Goal: Task Accomplishment & Management: Use online tool/utility

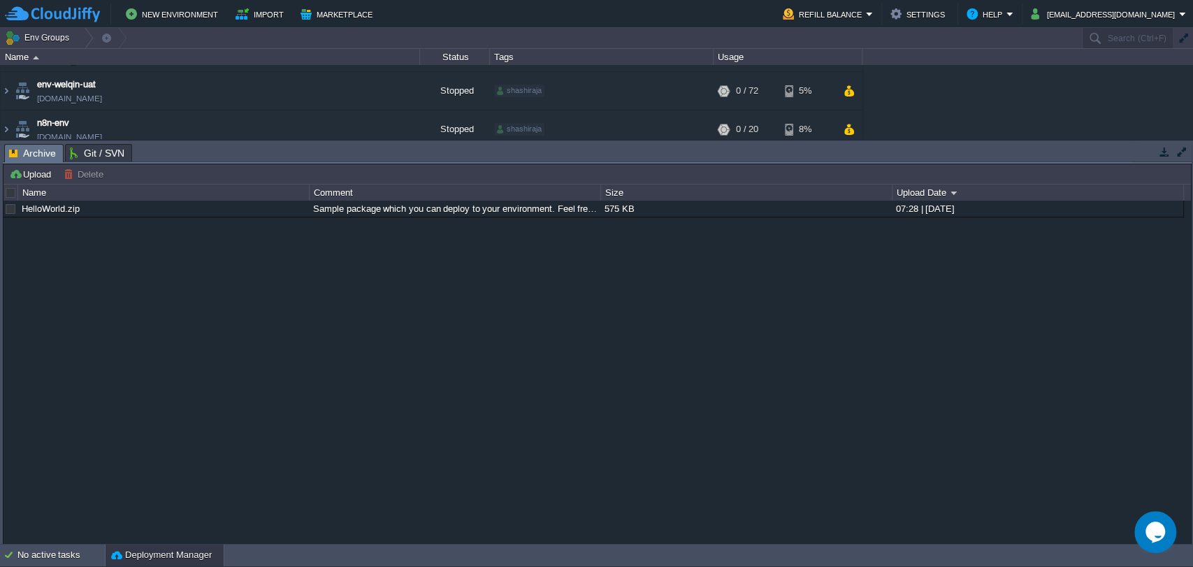
scroll to position [187, 0]
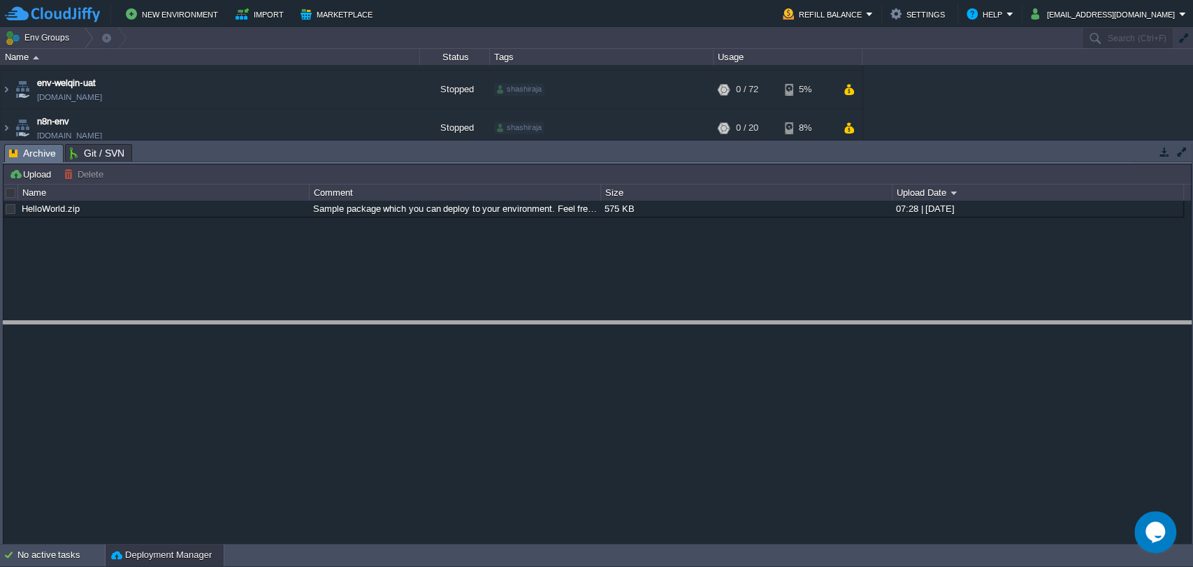
drag, startPoint x: 315, startPoint y: 148, endPoint x: 313, endPoint y: 326, distance: 177.6
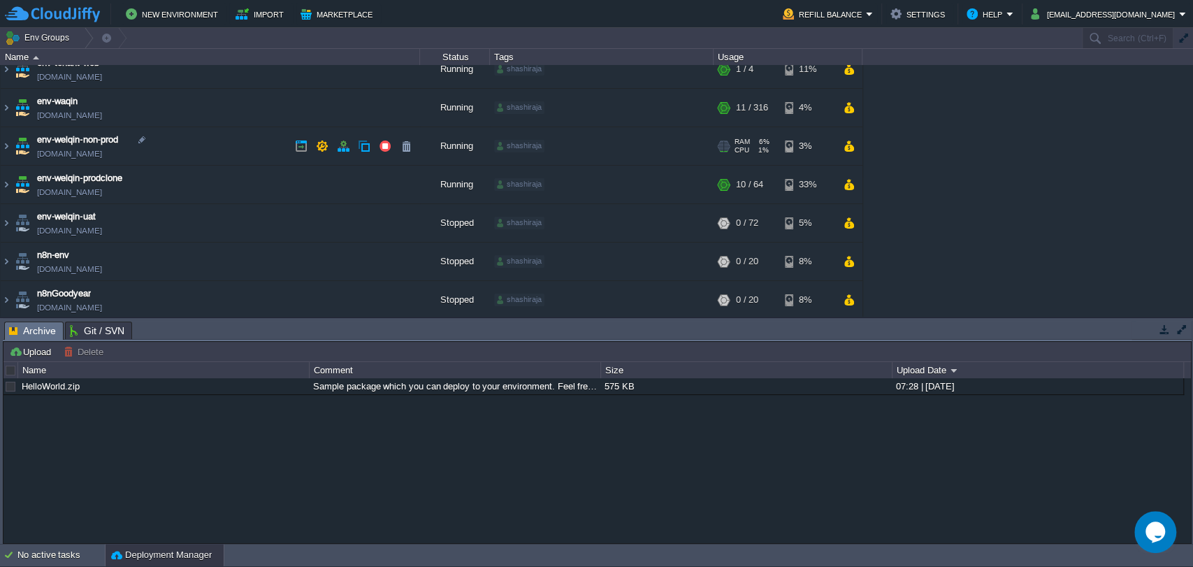
scroll to position [48, 0]
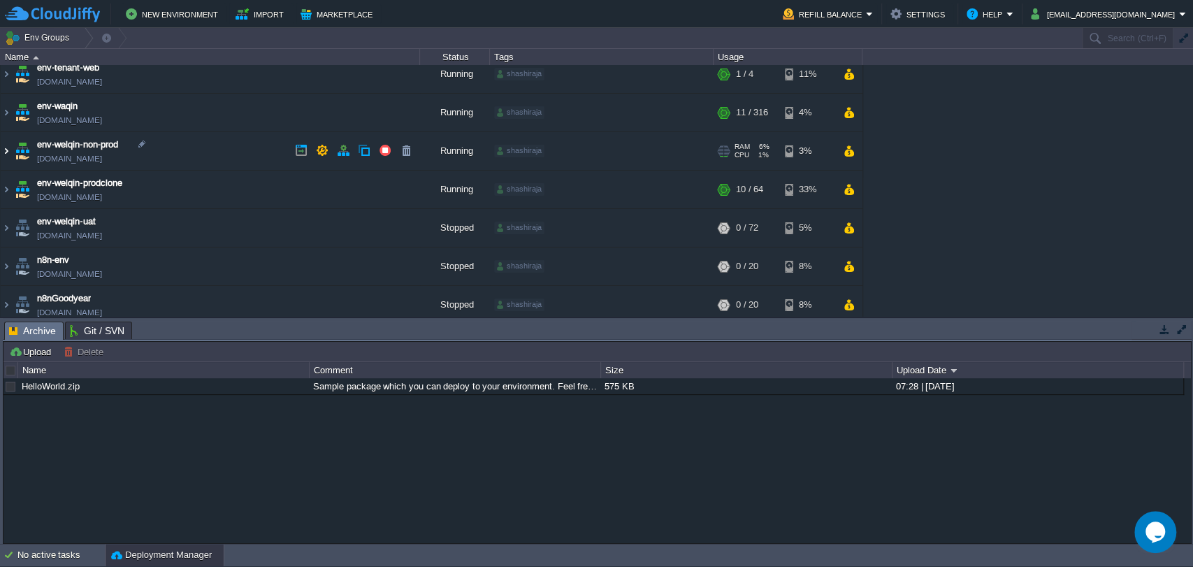
click at [5, 149] on img at bounding box center [6, 151] width 11 height 38
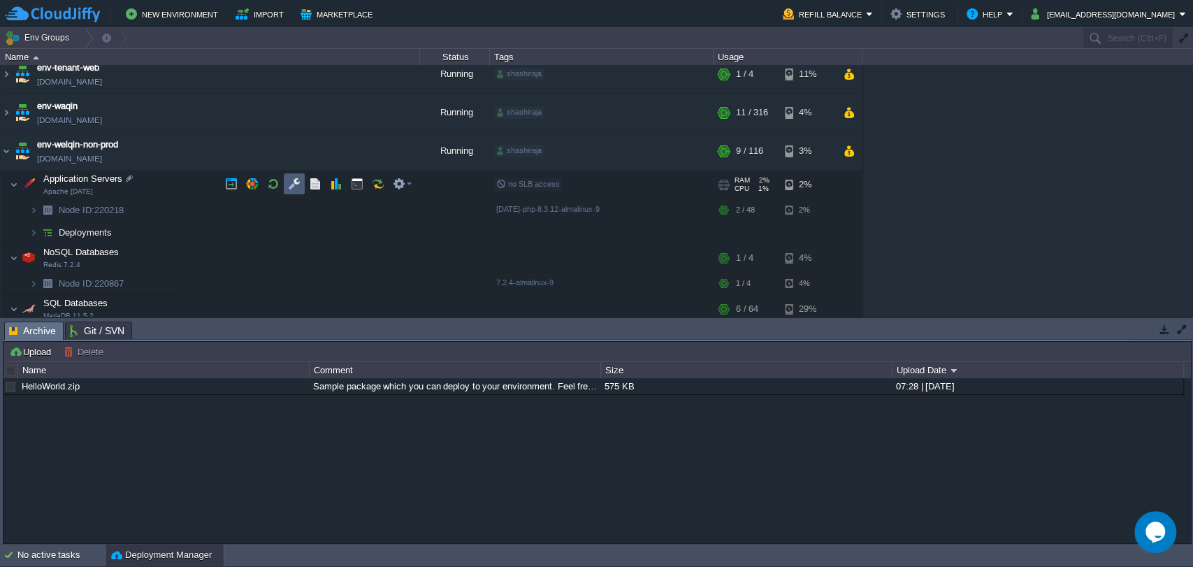
click at [288, 187] on button "button" at bounding box center [294, 184] width 13 height 13
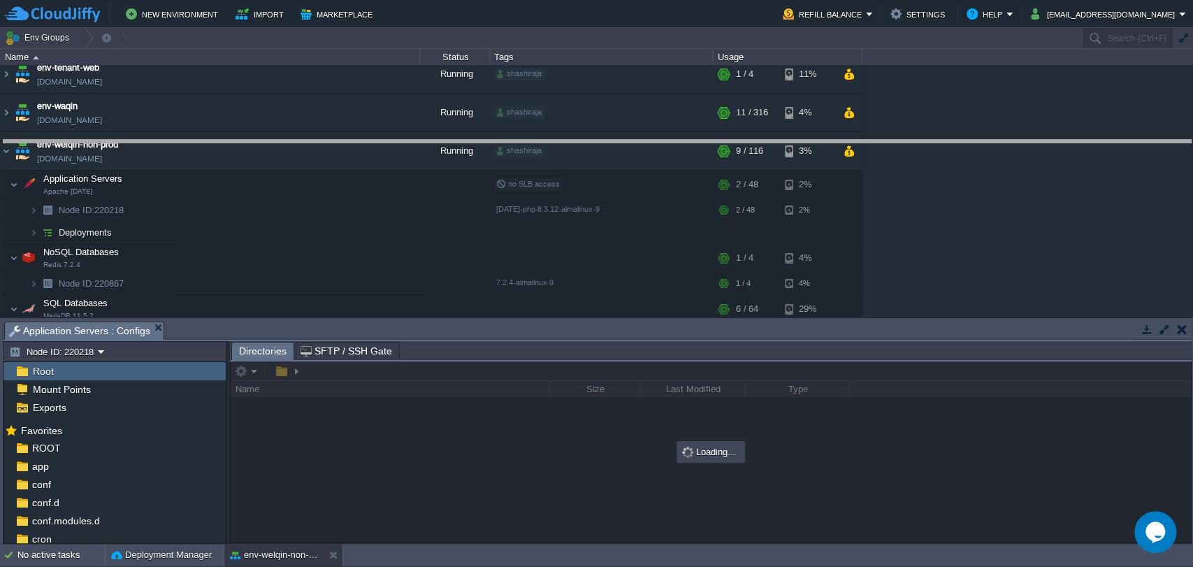
drag, startPoint x: 375, startPoint y: 335, endPoint x: 369, endPoint y: 136, distance: 198.6
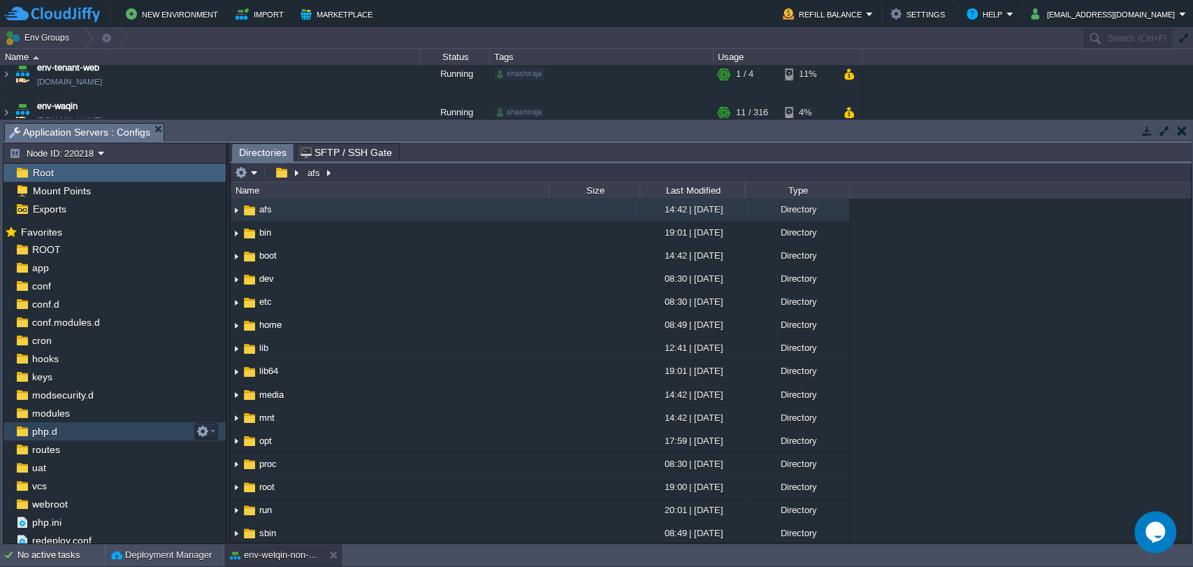
scroll to position [3, 0]
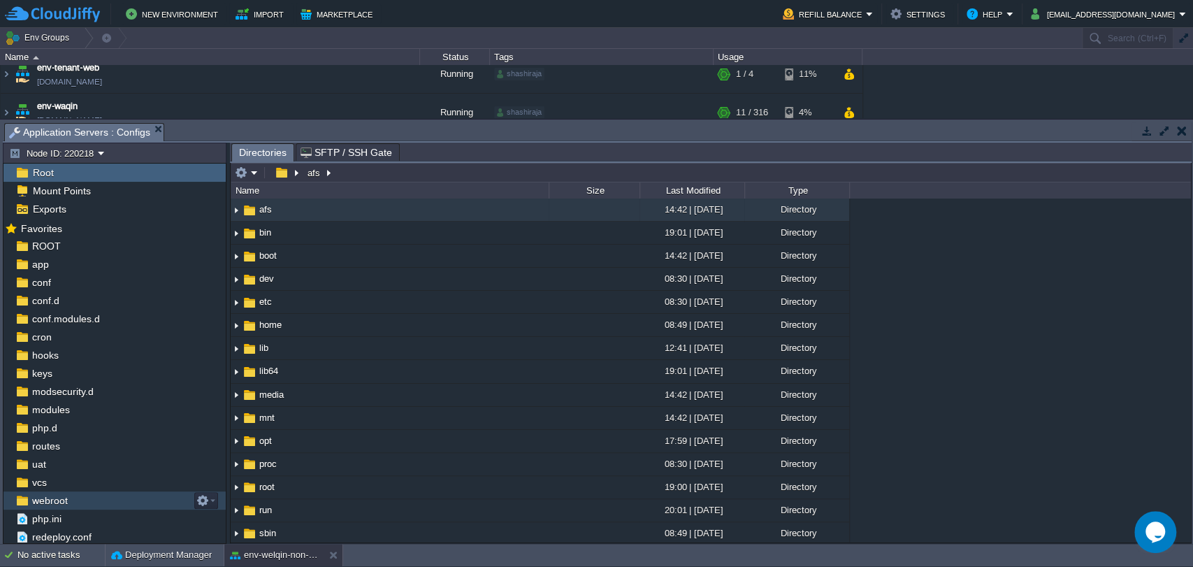
click at [45, 497] on span "webroot" at bounding box center [49, 500] width 41 height 13
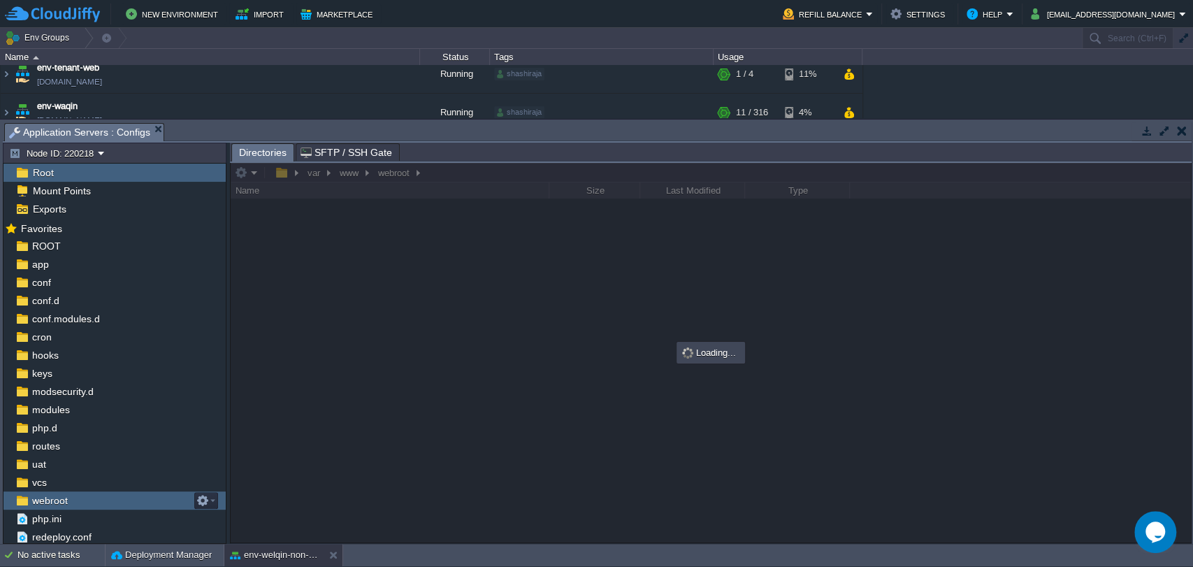
click at [45, 497] on span "webroot" at bounding box center [49, 500] width 41 height 13
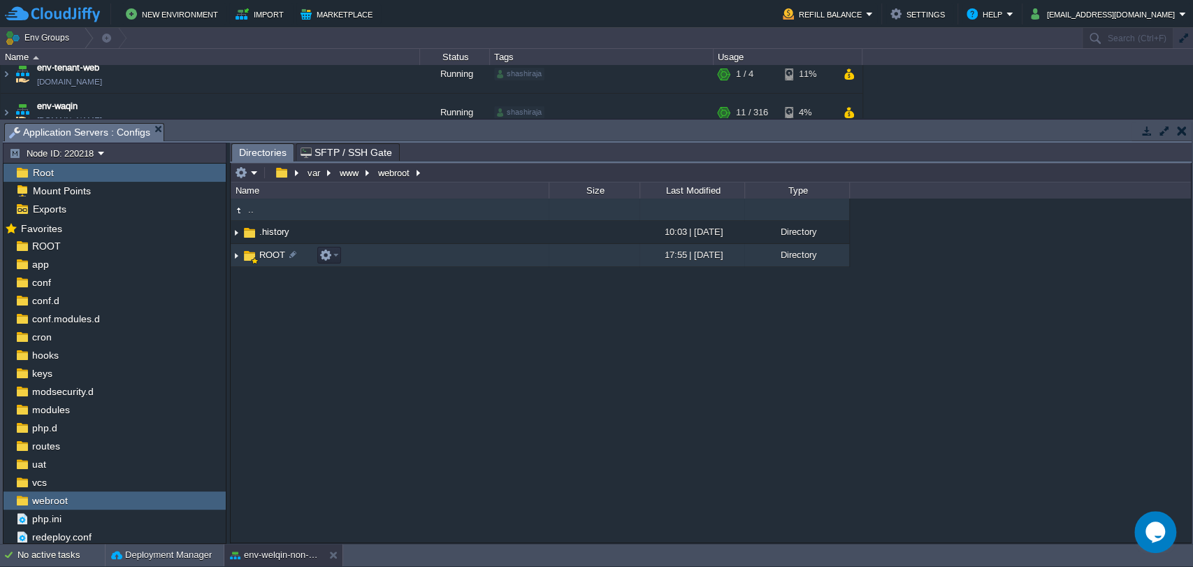
click at [267, 256] on span "ROOT" at bounding box center [272, 255] width 30 height 12
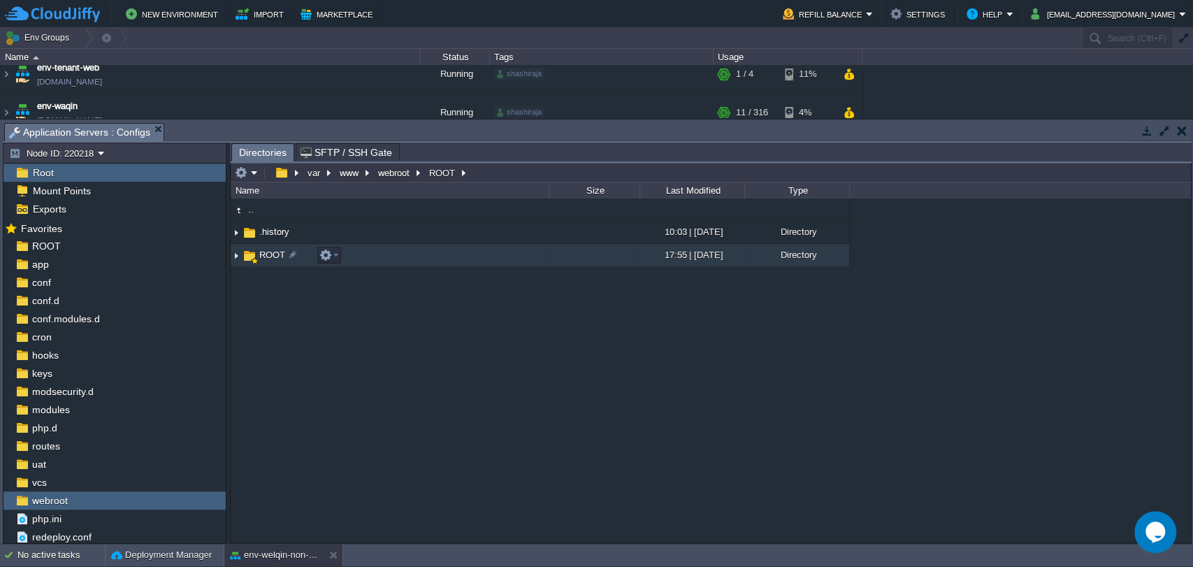
click at [267, 256] on span "ROOT" at bounding box center [272, 255] width 30 height 12
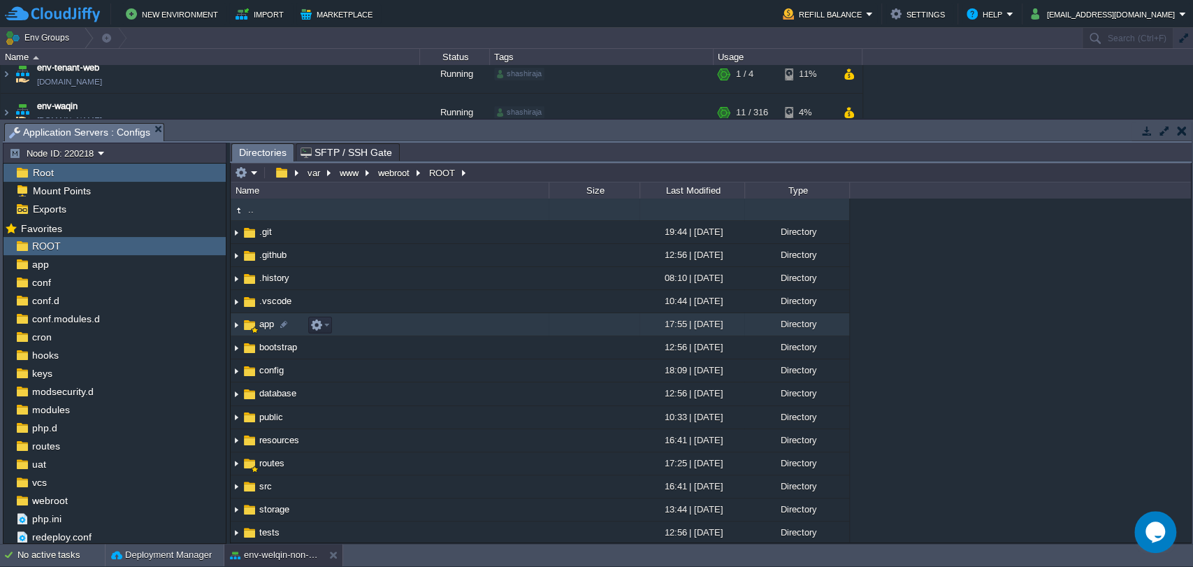
click at [264, 328] on span "app" at bounding box center [266, 324] width 19 height 12
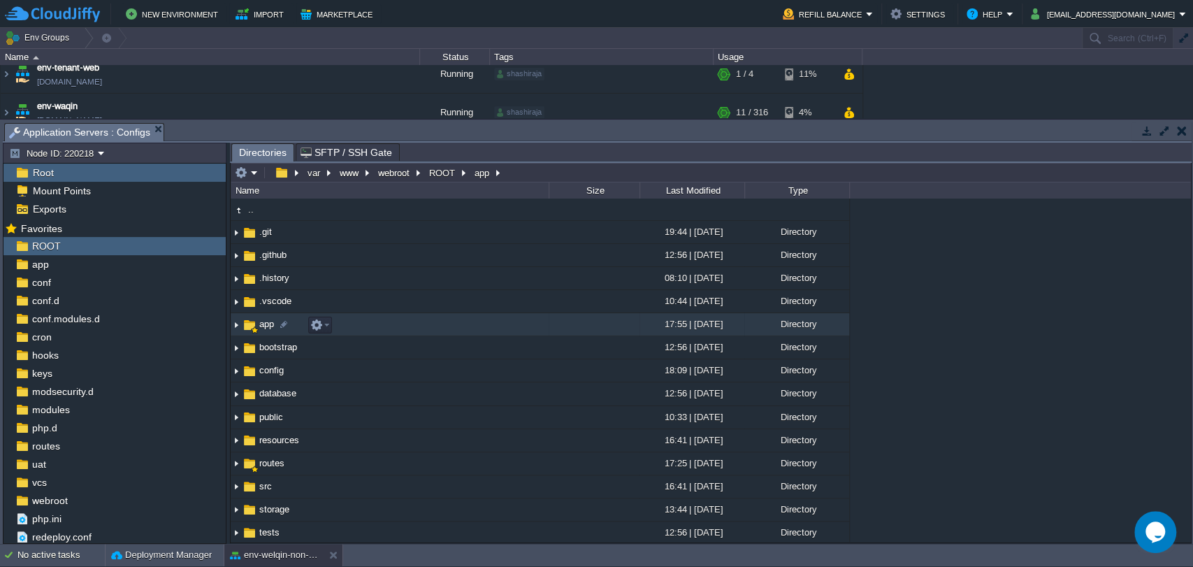
click at [264, 328] on span "app" at bounding box center [266, 324] width 19 height 12
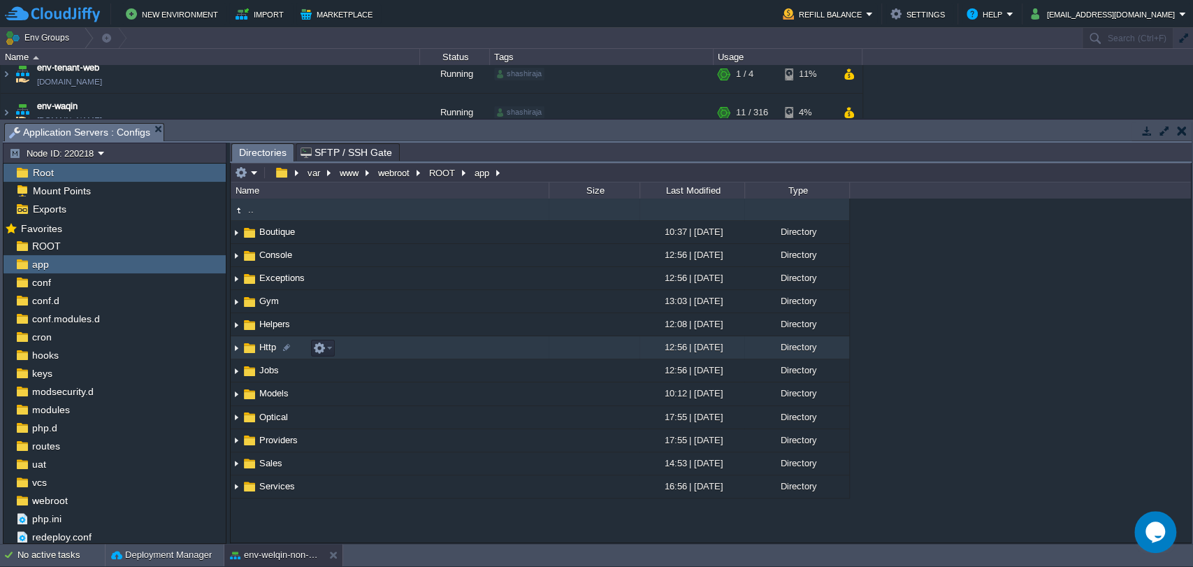
click at [266, 351] on span "Http" at bounding box center [267, 347] width 21 height 12
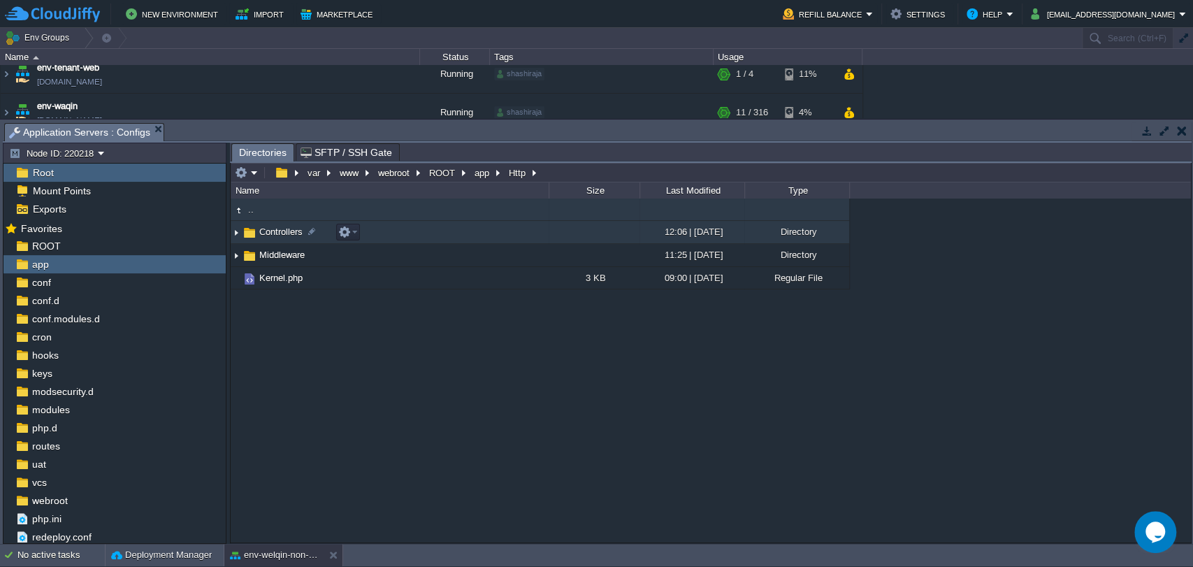
click at [275, 236] on span "Controllers" at bounding box center [281, 232] width 48 height 12
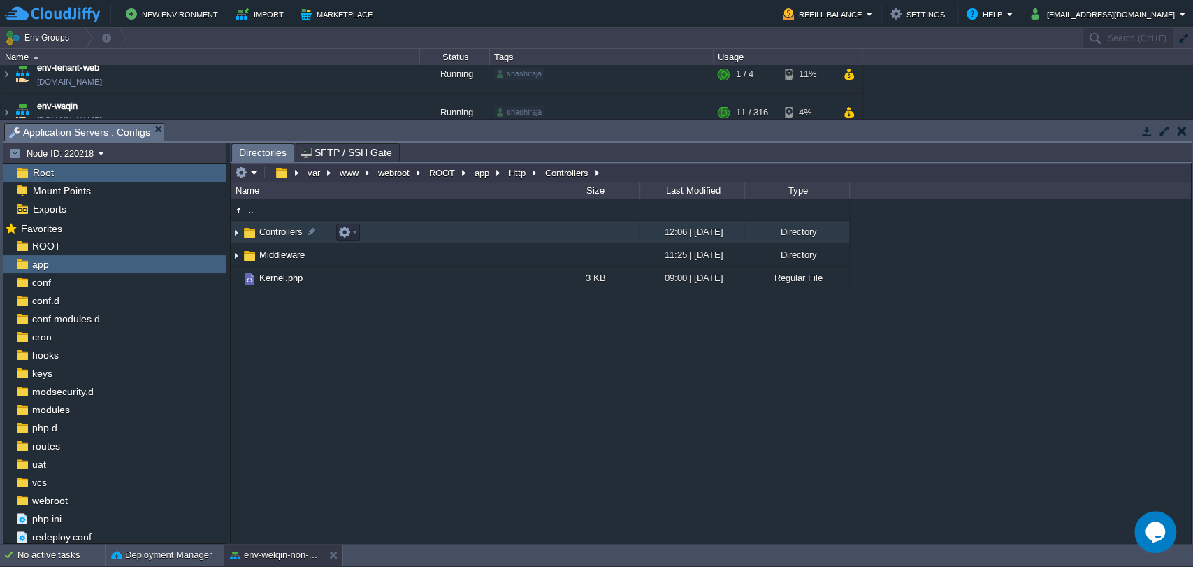
click at [275, 236] on span "Controllers" at bounding box center [281, 232] width 48 height 12
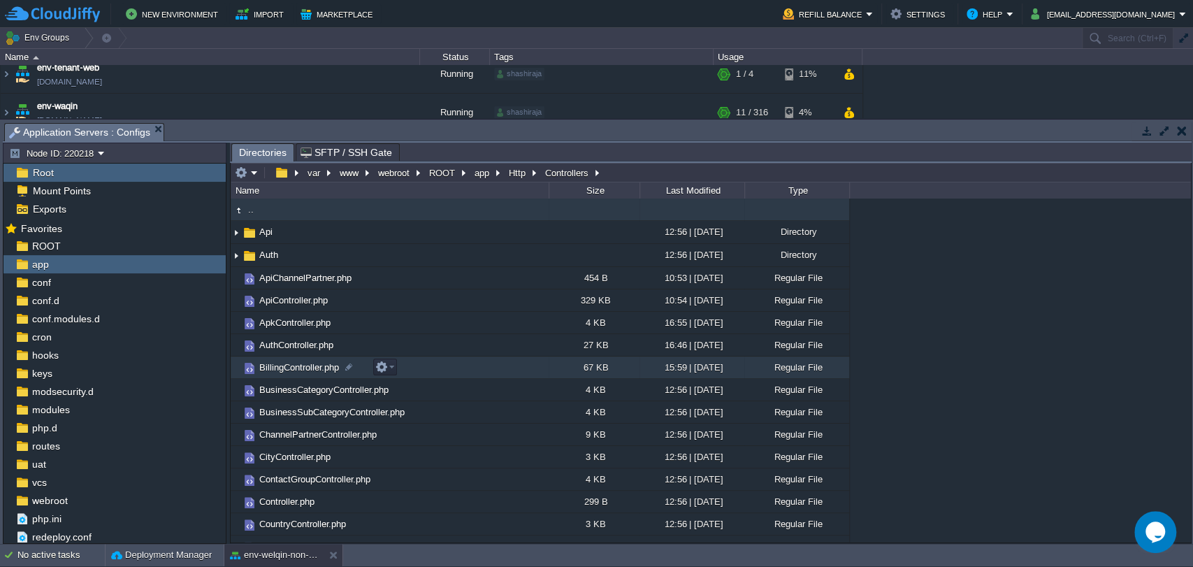
click at [301, 373] on span "BillingController.php" at bounding box center [299, 367] width 84 height 12
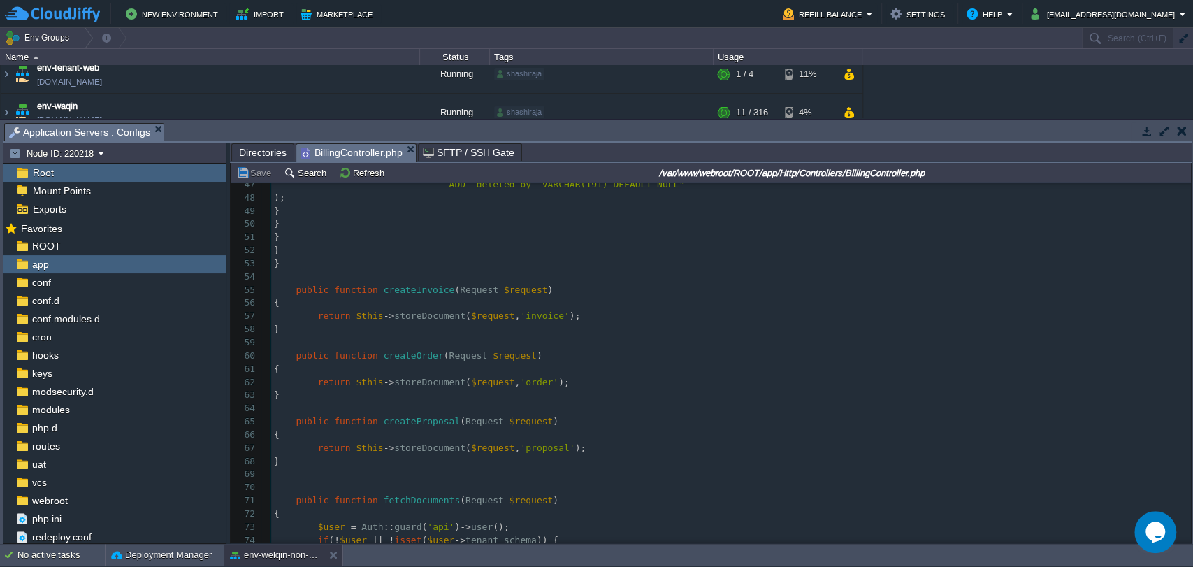
scroll to position [0, 0]
click at [554, 269] on pre "​" at bounding box center [731, 270] width 920 height 13
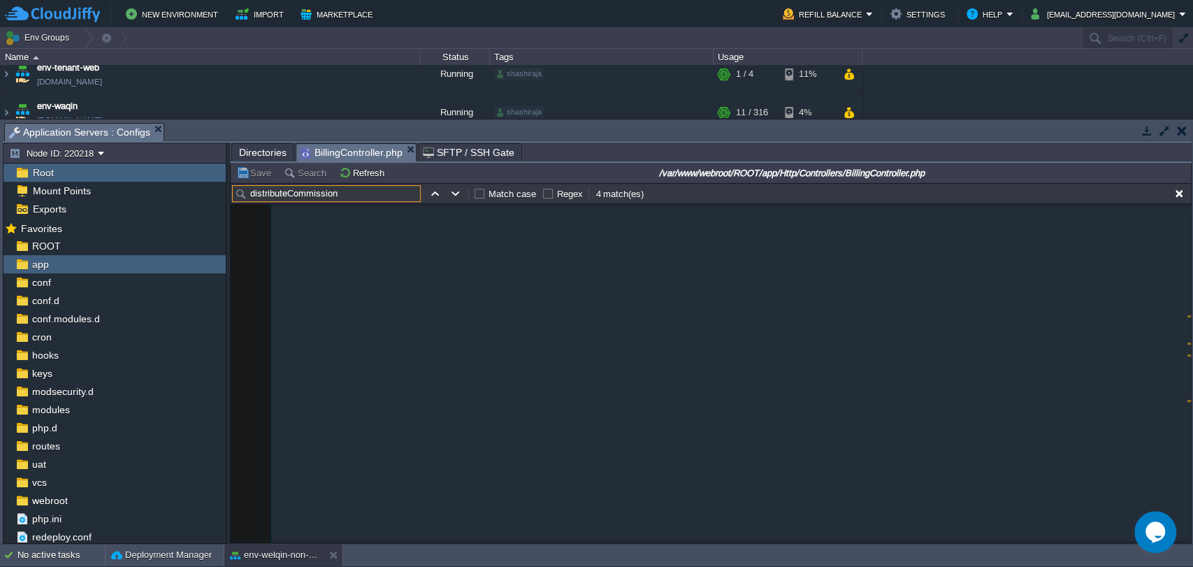
scroll to position [6554, 0]
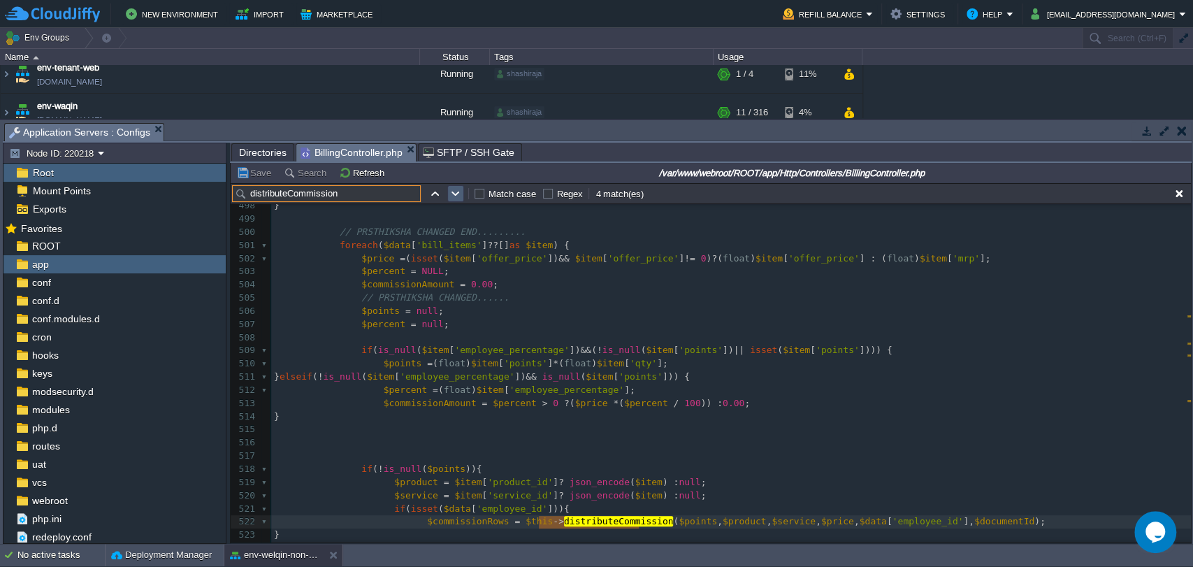
type input "distributeCommission"
click at [459, 197] on button "button" at bounding box center [455, 193] width 13 height 13
type textarea "distributeCommission"
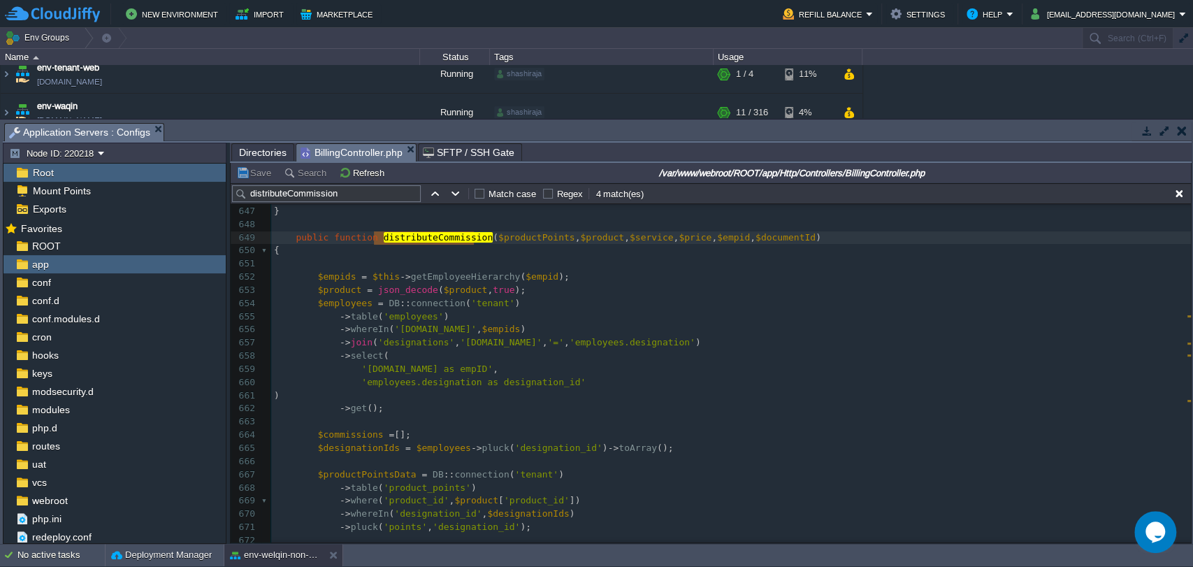
scroll to position [8512, 0]
click at [370, 276] on div "x 635 'message' => ucfirst ( $type ) . ' created successfully.' , 636 'document…" at bounding box center [731, 368] width 920 height 645
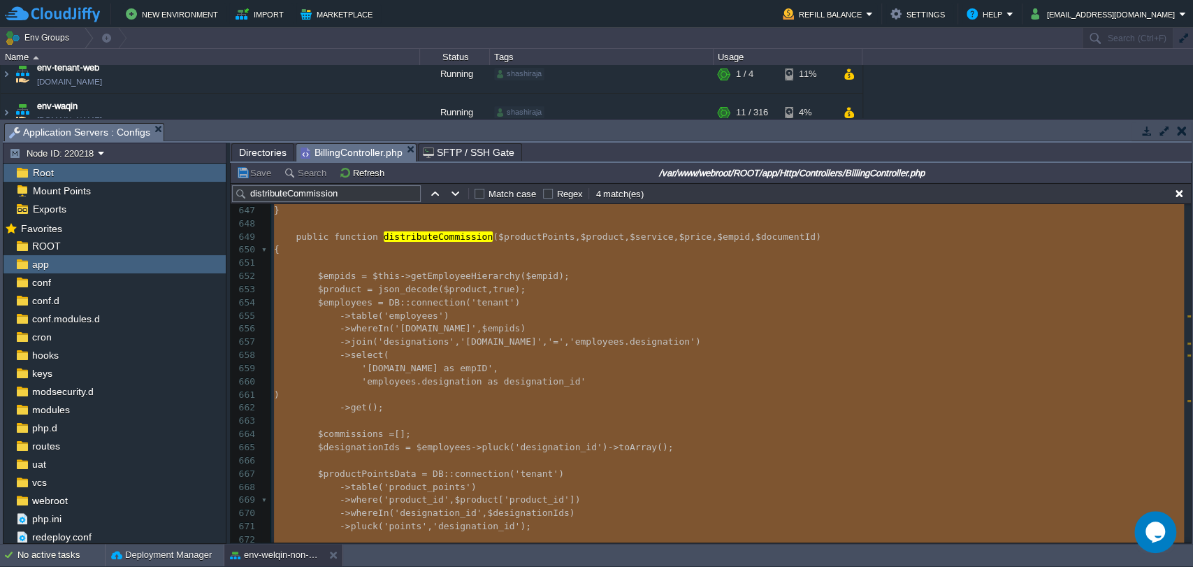
type textarea "-"
